Goal: Task Accomplishment & Management: Use online tool/utility

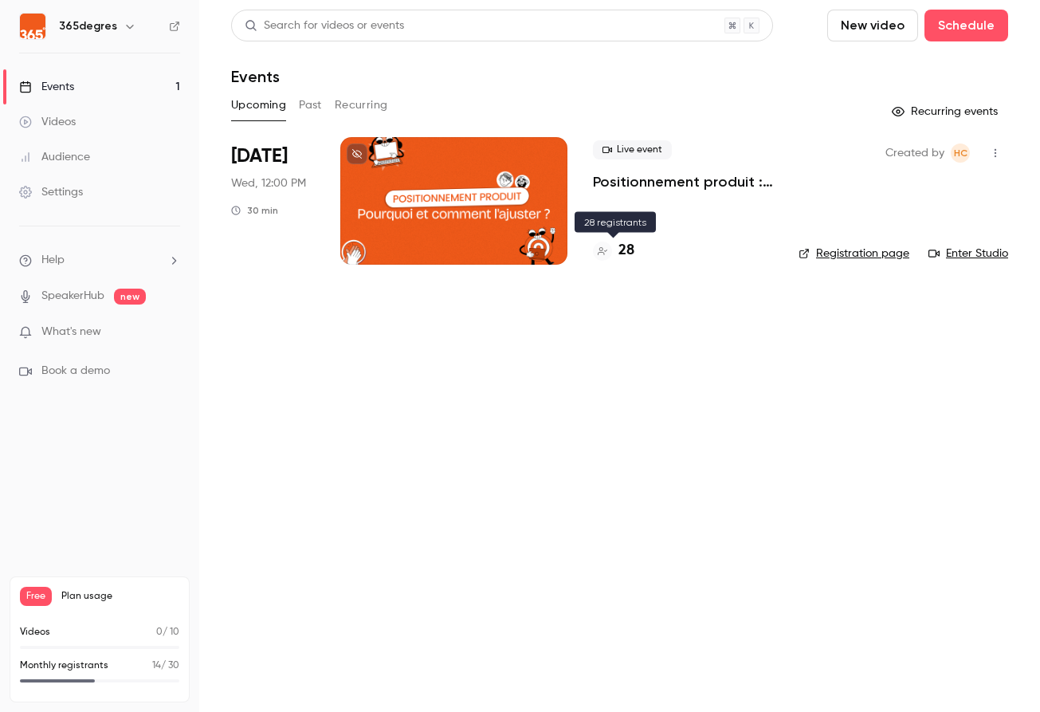
click at [624, 253] on h4 "28" at bounding box center [626, 251] width 16 height 22
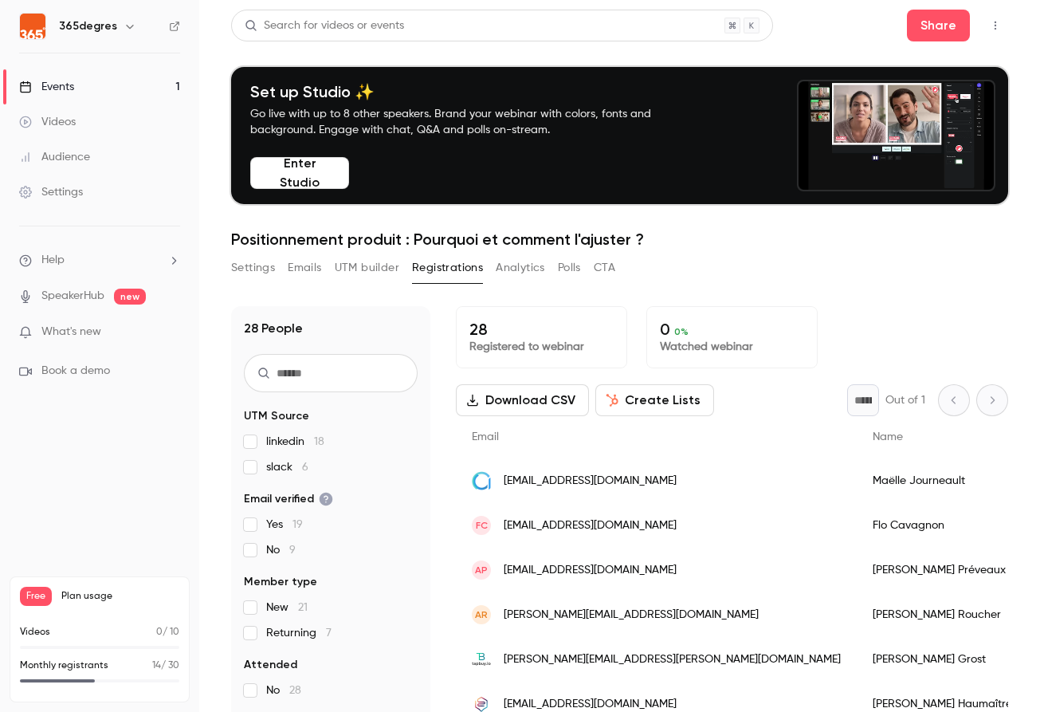
click at [87, 90] on link "Events 1" at bounding box center [99, 86] width 199 height 35
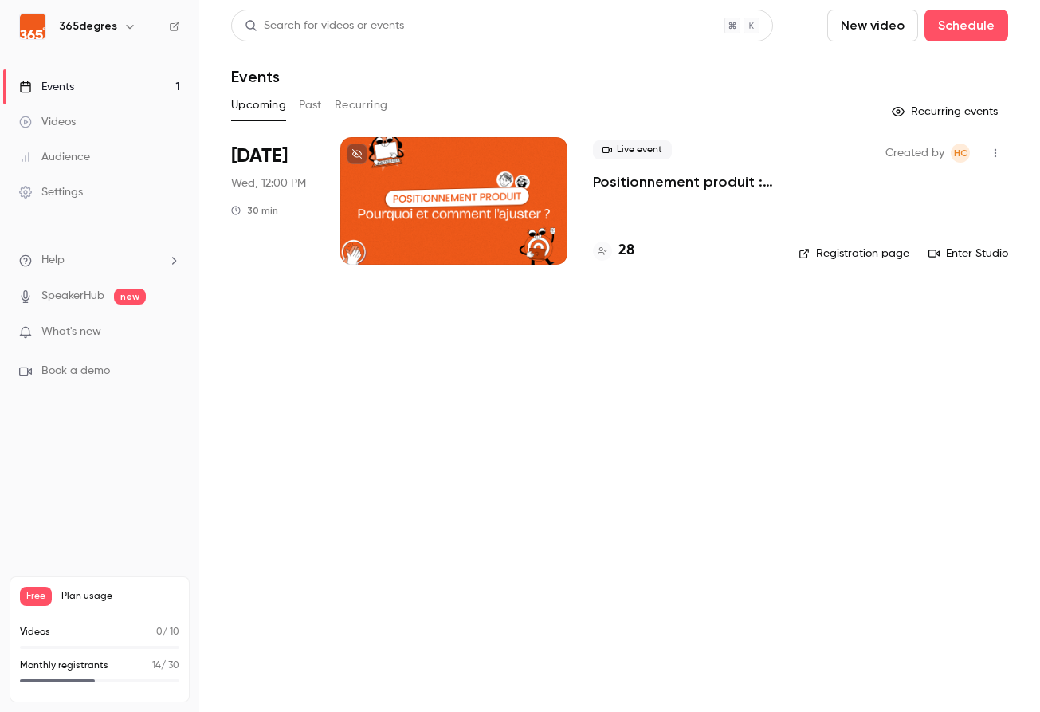
click at [883, 253] on link "Registration page" at bounding box center [853, 253] width 111 height 16
click at [834, 253] on link "Registration page" at bounding box center [853, 253] width 111 height 16
click at [476, 214] on div at bounding box center [453, 200] width 227 height 127
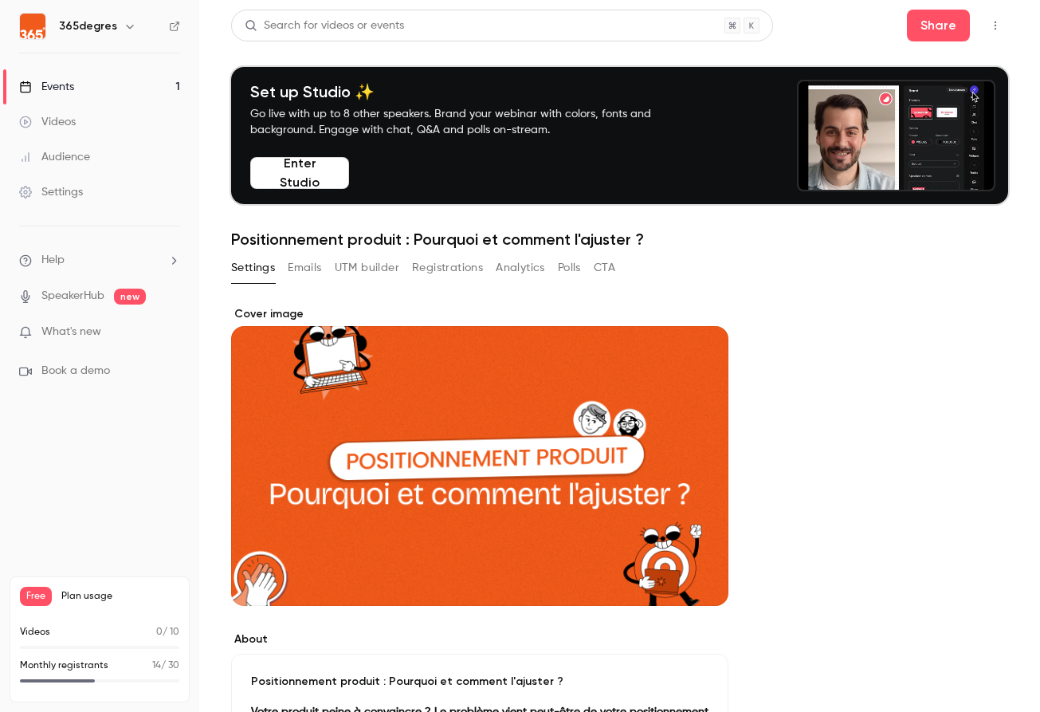
click at [369, 263] on button "UTM builder" at bounding box center [367, 267] width 65 height 25
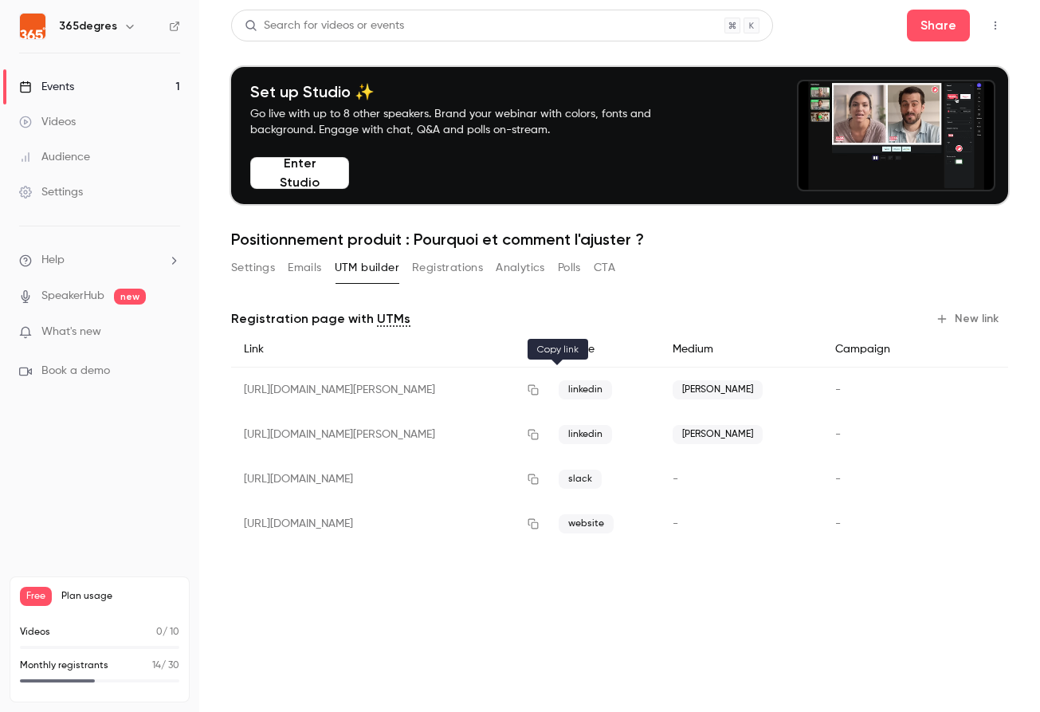
click at [539, 390] on icon "button" at bounding box center [533, 389] width 13 height 11
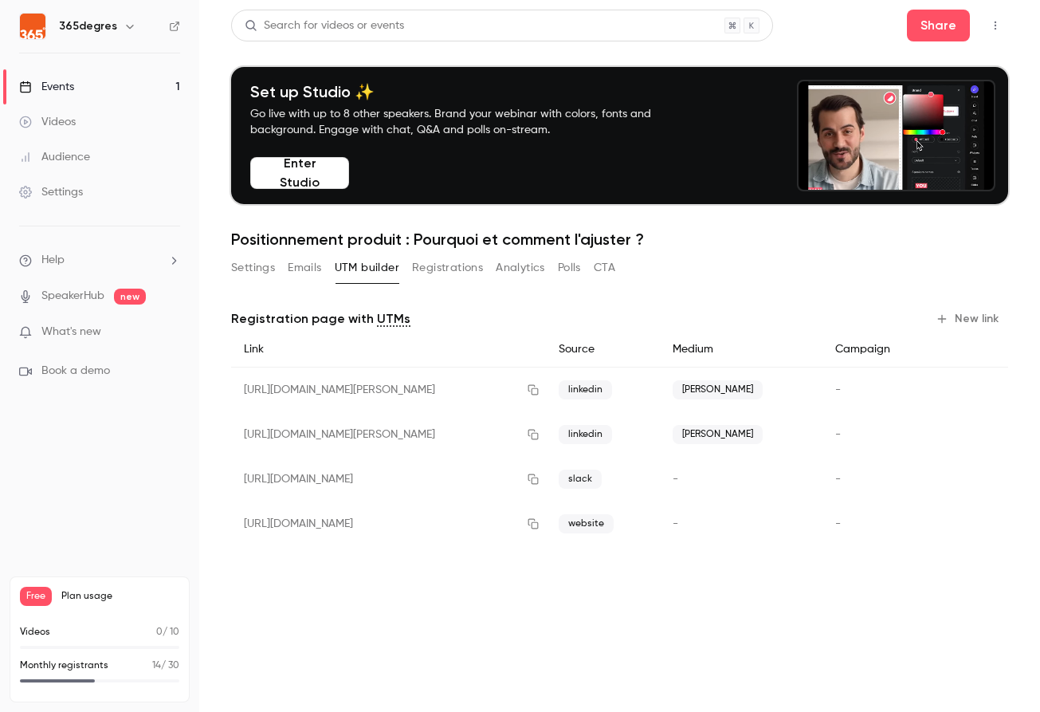
click at [85, 92] on link "Events 1" at bounding box center [99, 86] width 199 height 35
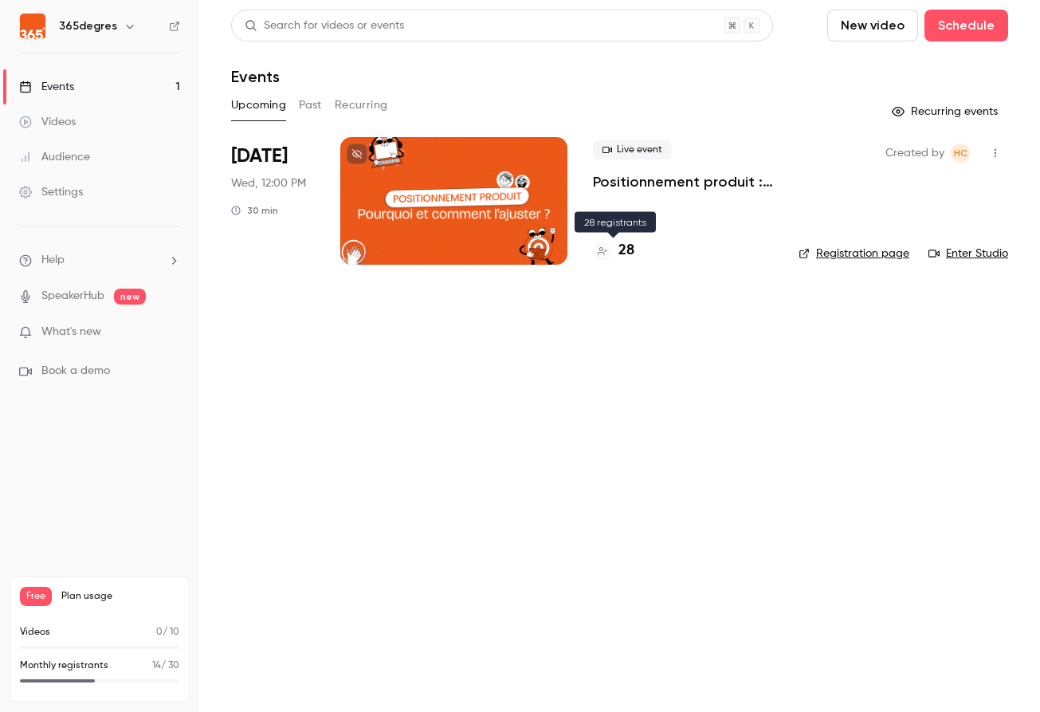
click at [631, 249] on h4 "28" at bounding box center [626, 251] width 16 height 22
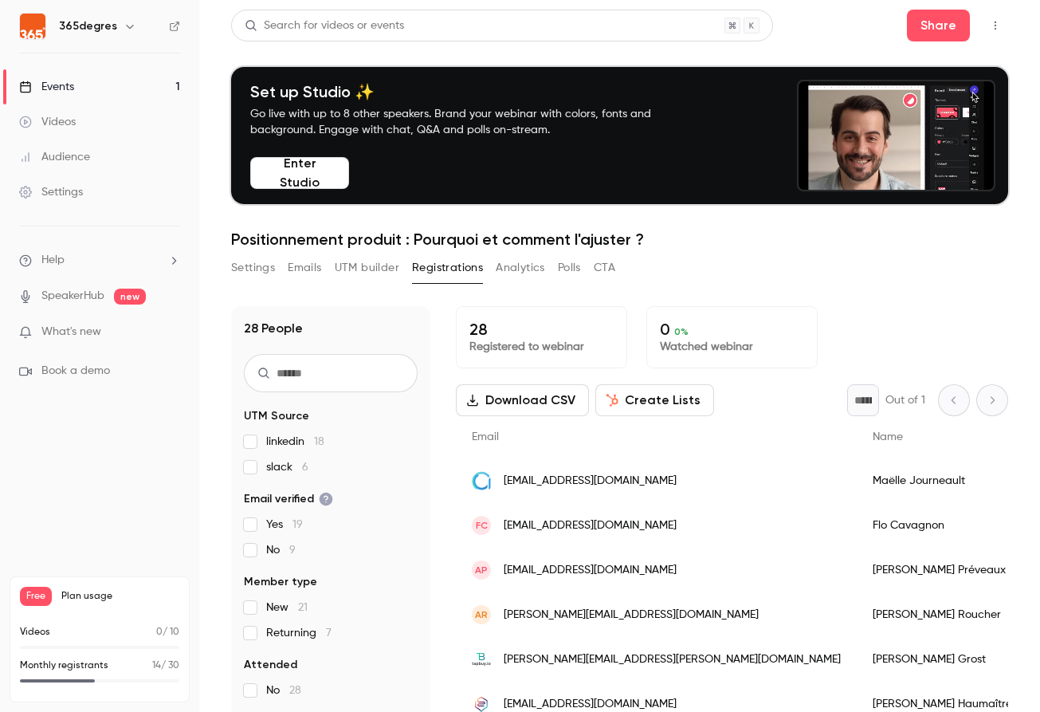
click at [212, 365] on main "Search for videos or events Share Set up Studio ✨ Go live with up to 8 other sp…" at bounding box center [619, 356] width 841 height 712
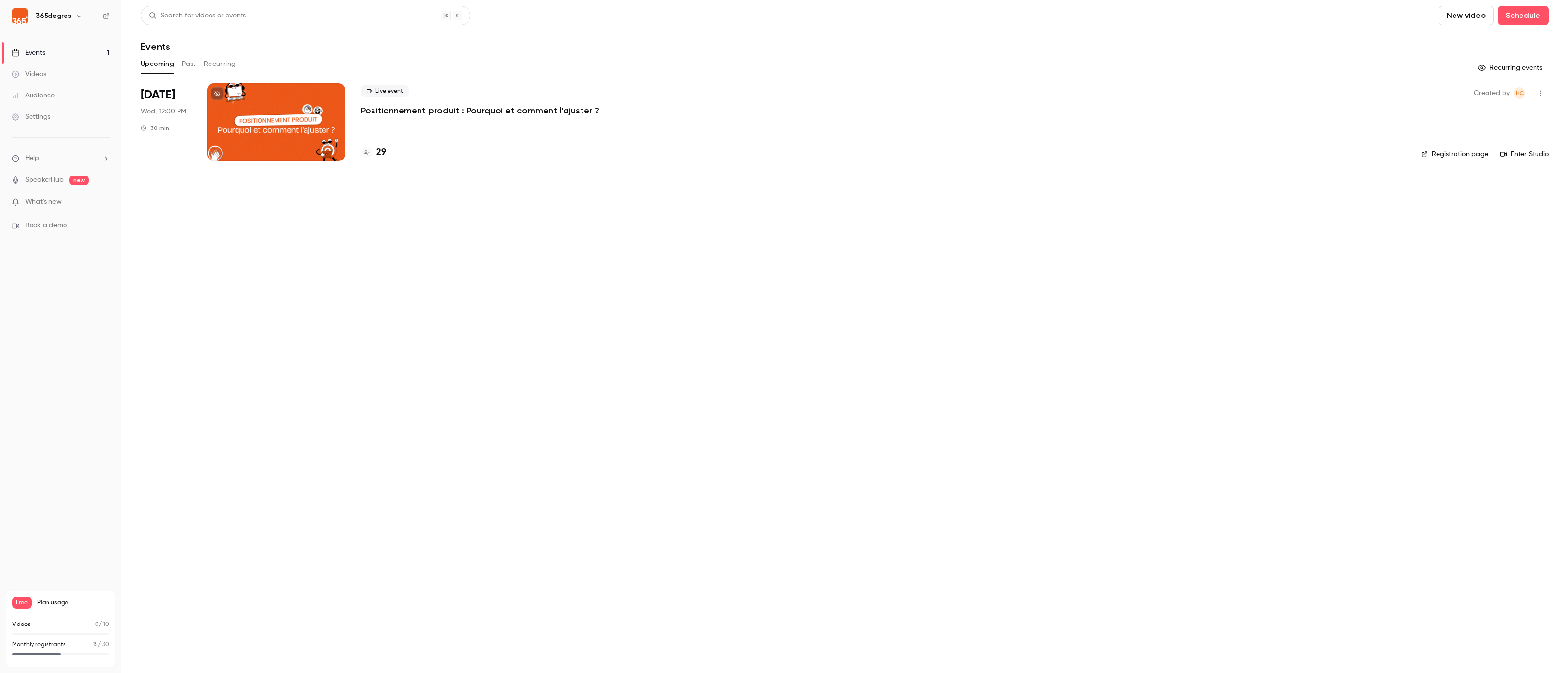
click at [1540, 86] on button "button" at bounding box center [1541, 92] width 15 height 15
click at [1273, 157] on div at bounding box center [784, 336] width 1568 height 673
click at [334, 119] on div at bounding box center [276, 122] width 138 height 77
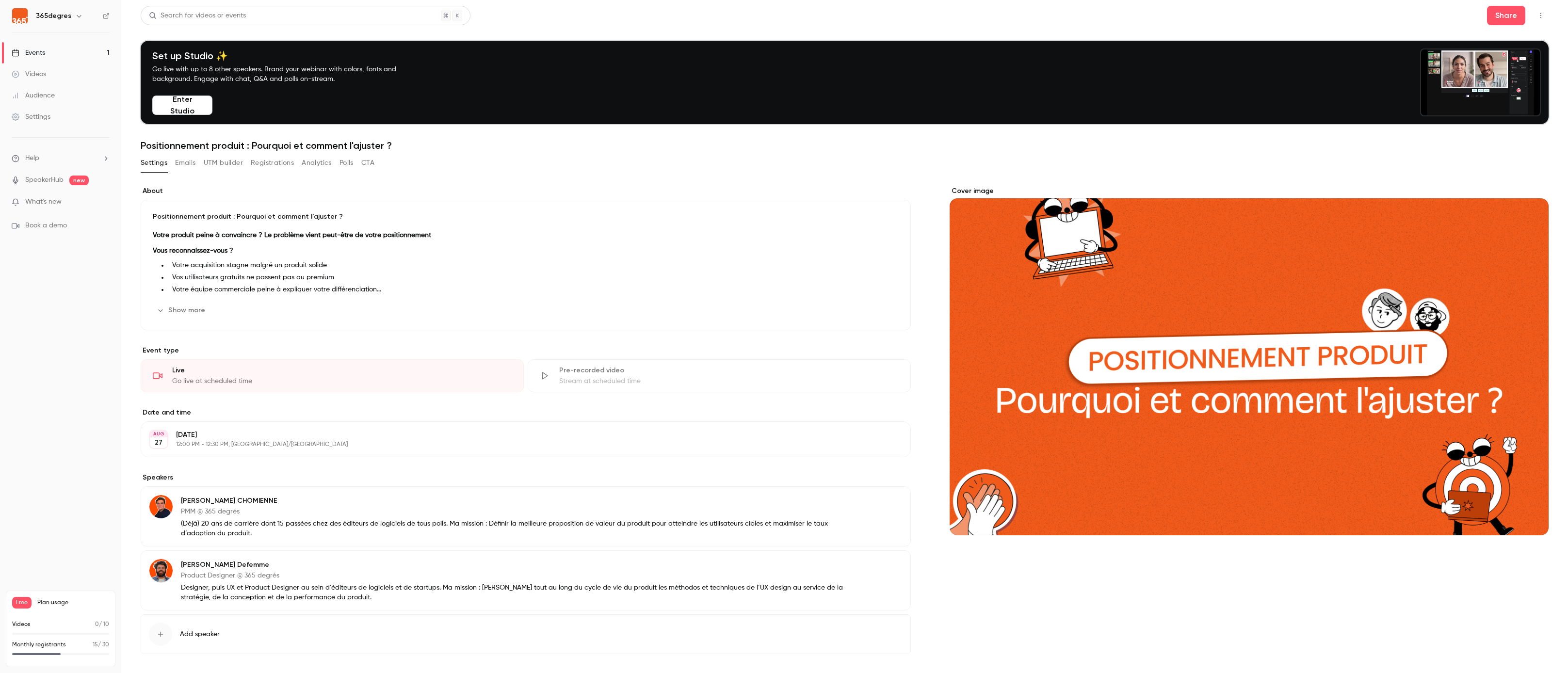
click at [1542, 19] on button "button" at bounding box center [1541, 15] width 15 height 15
click at [1505, 71] on li "Enter Studio" at bounding box center [1496, 65] width 105 height 25
